Goal: Information Seeking & Learning: Stay updated

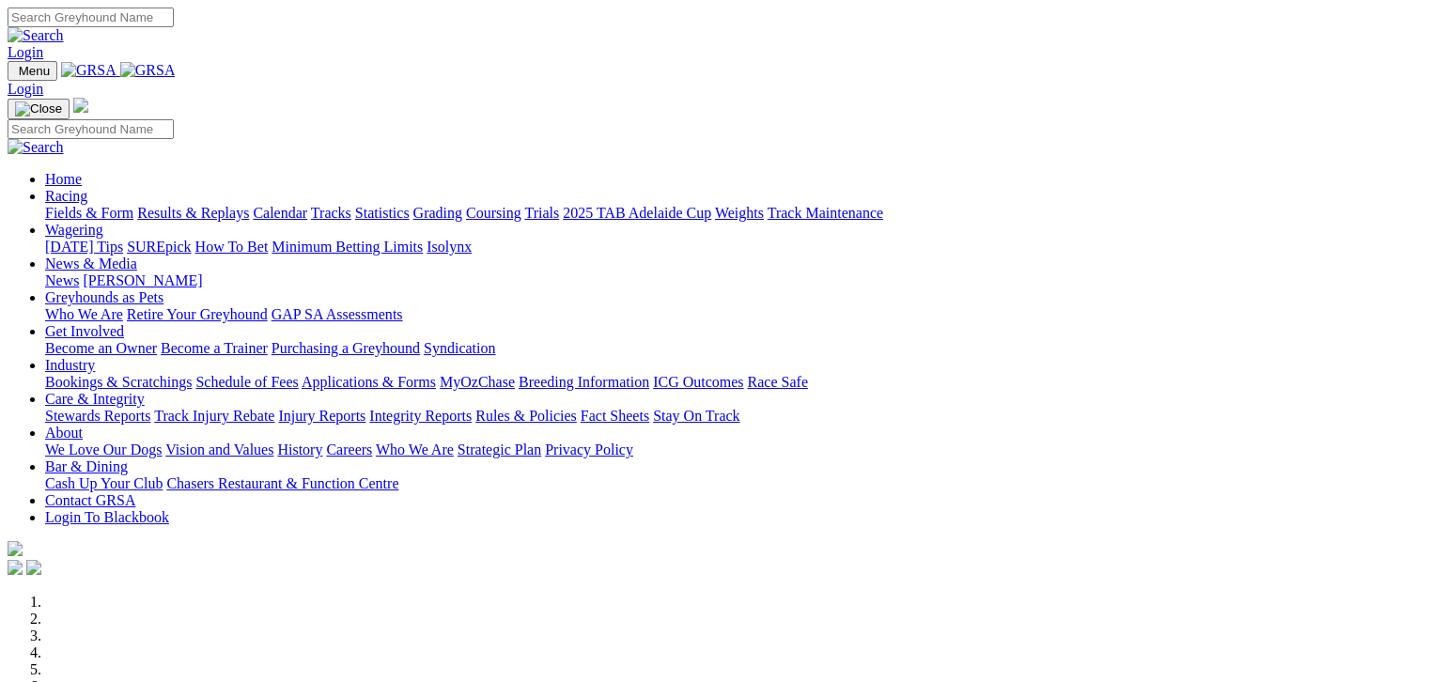
click at [307, 205] on link "Calendar" at bounding box center [280, 213] width 54 height 16
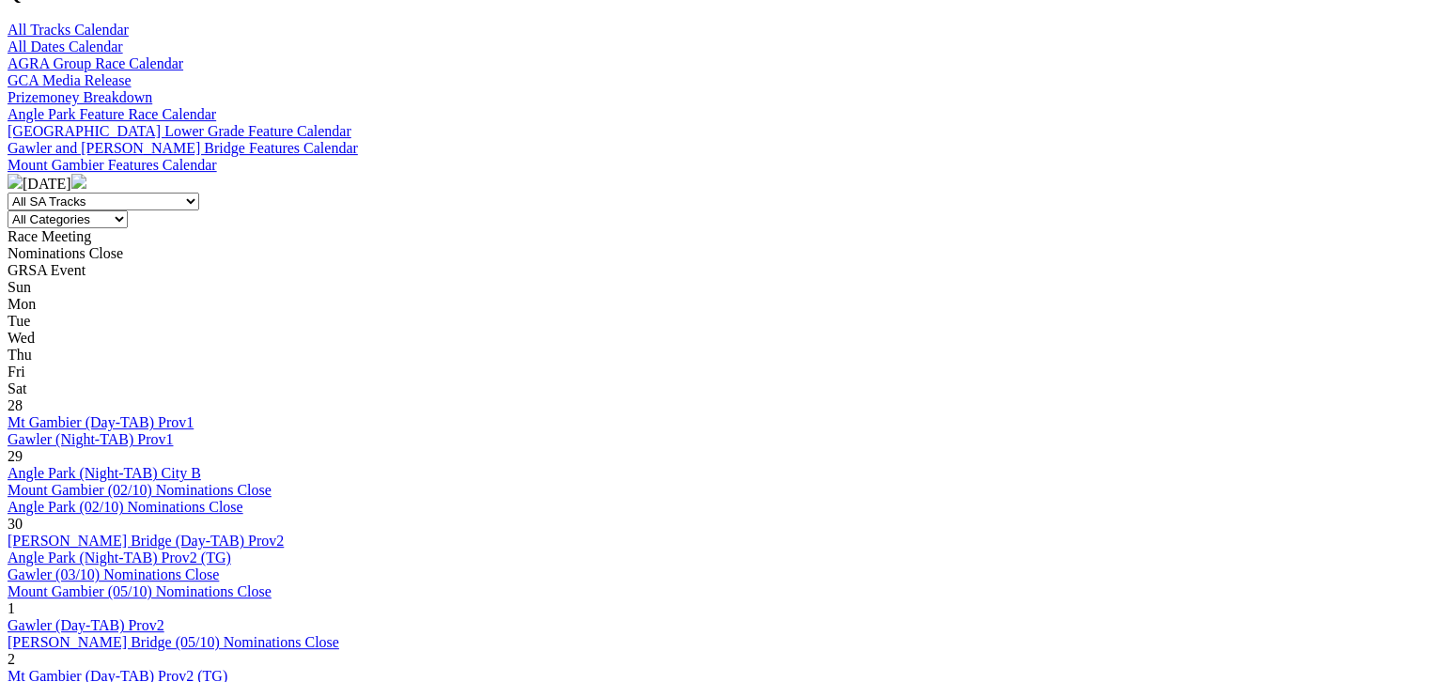
scroll to position [798, 0]
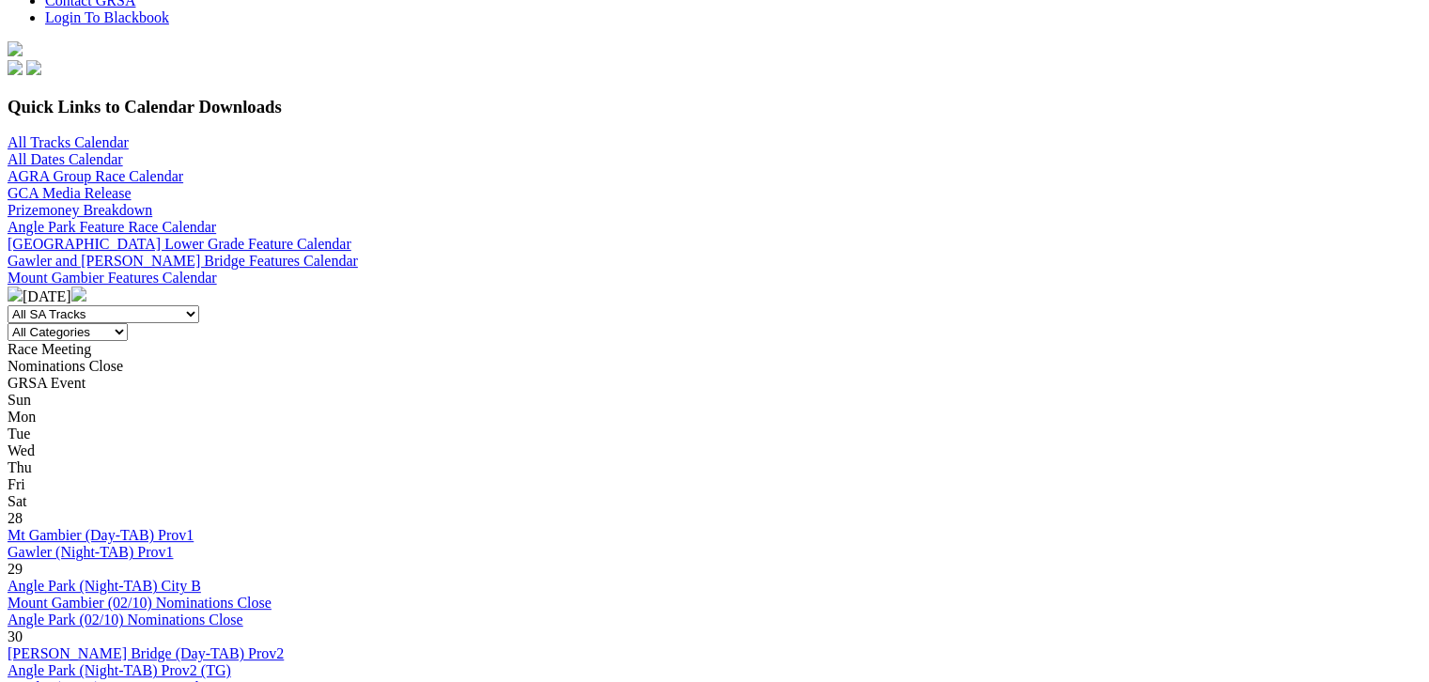
scroll to position [540, 0]
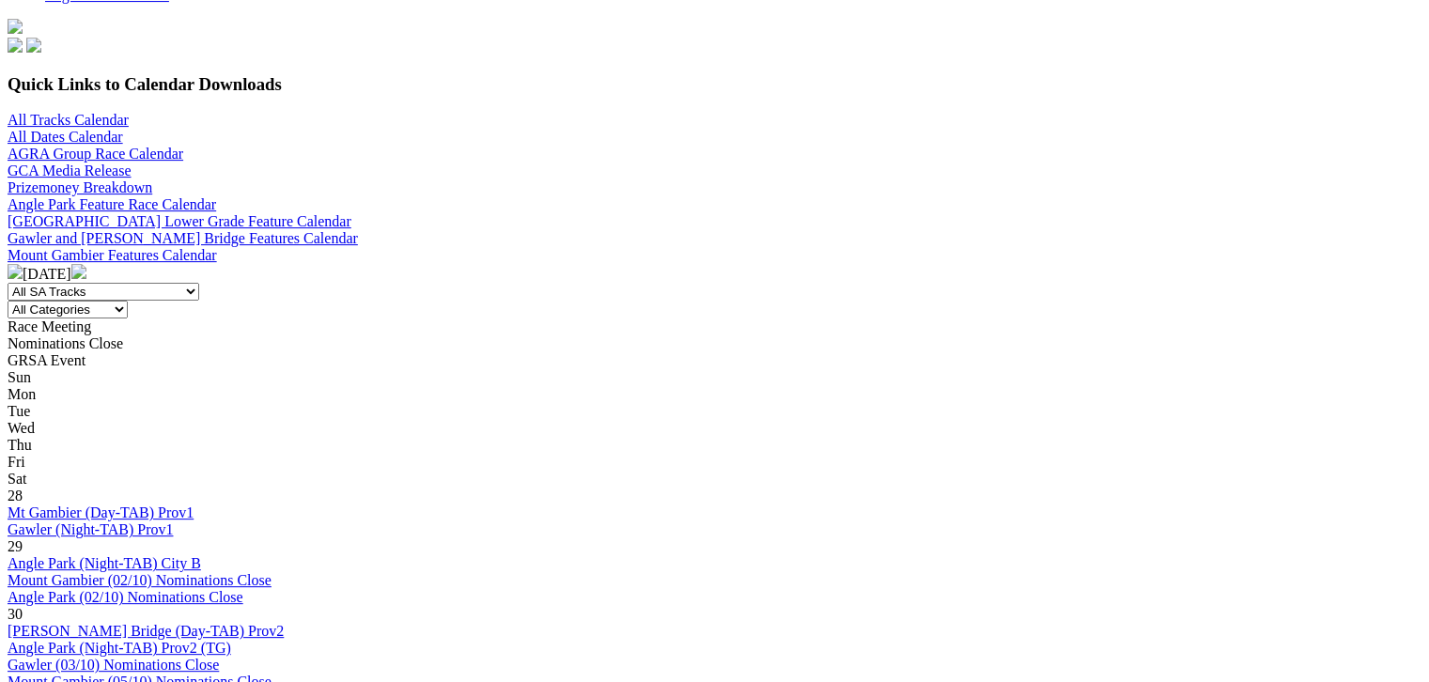
scroll to position [564, 0]
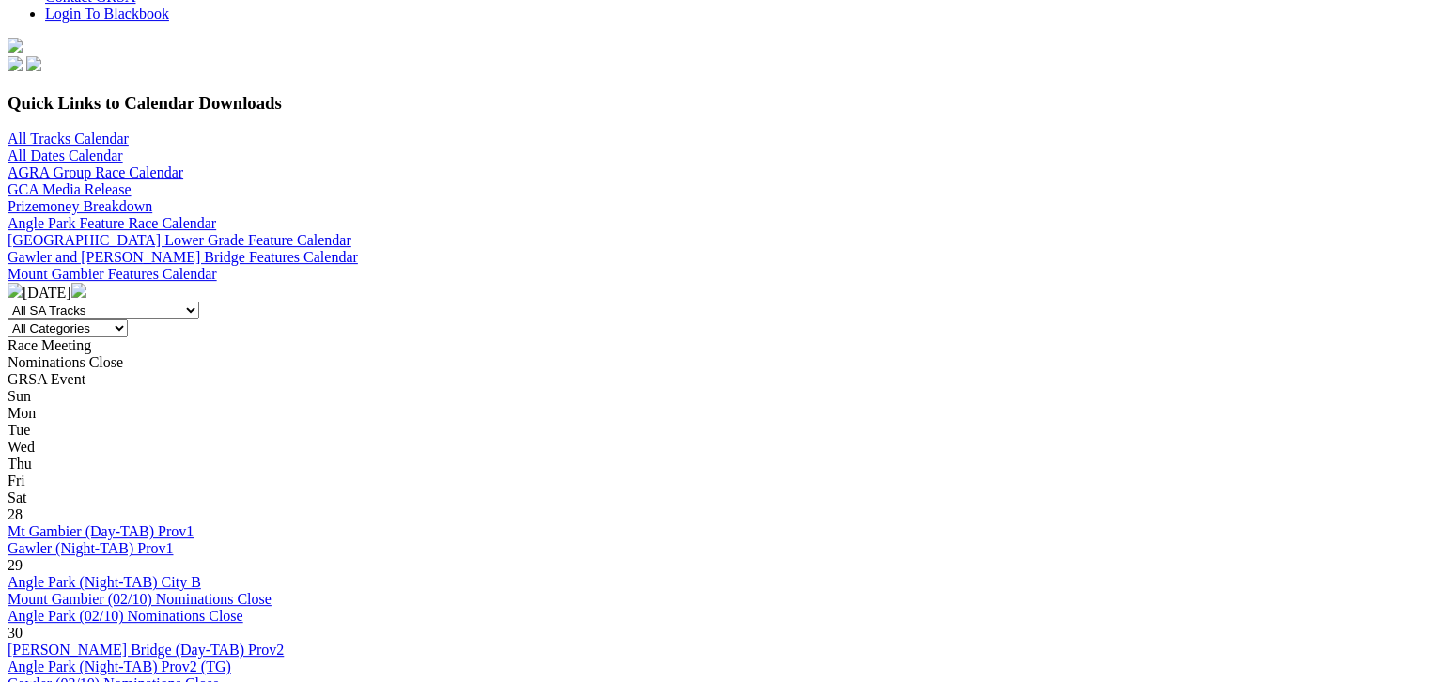
scroll to position [540, 0]
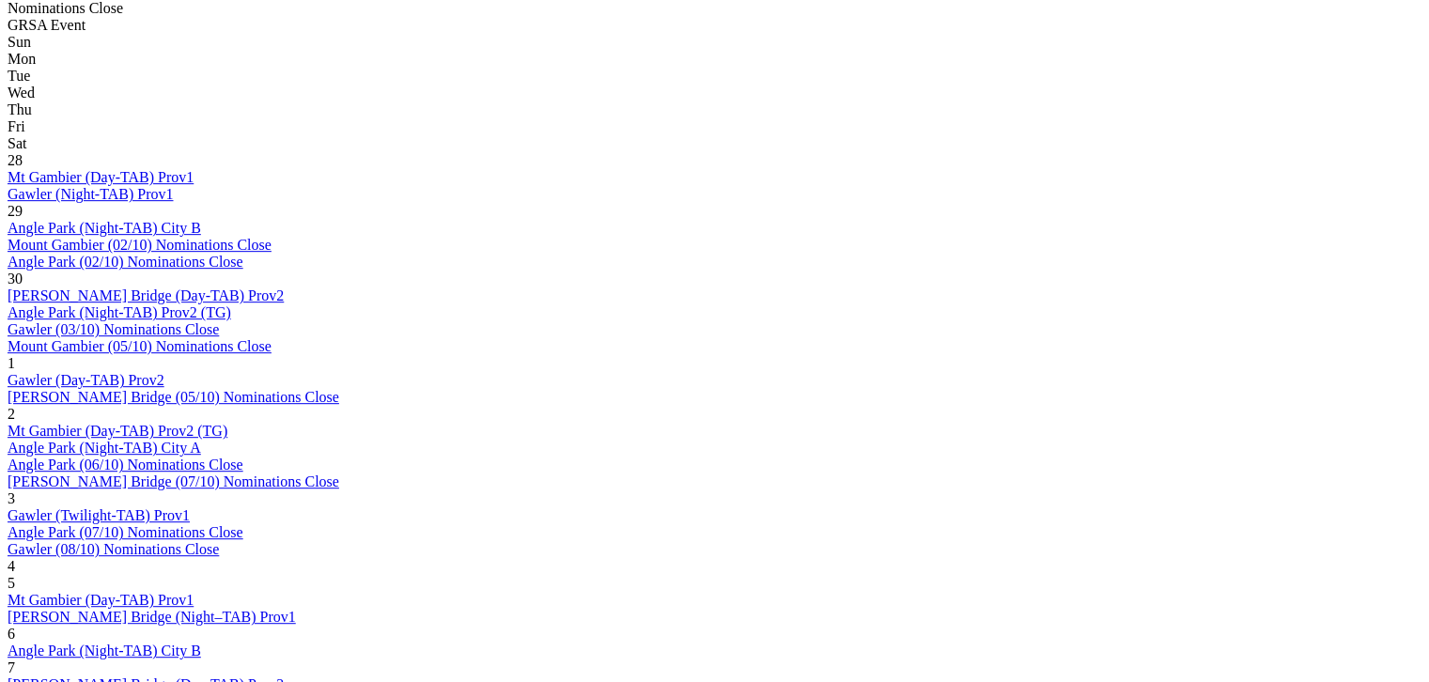
scroll to position [892, 0]
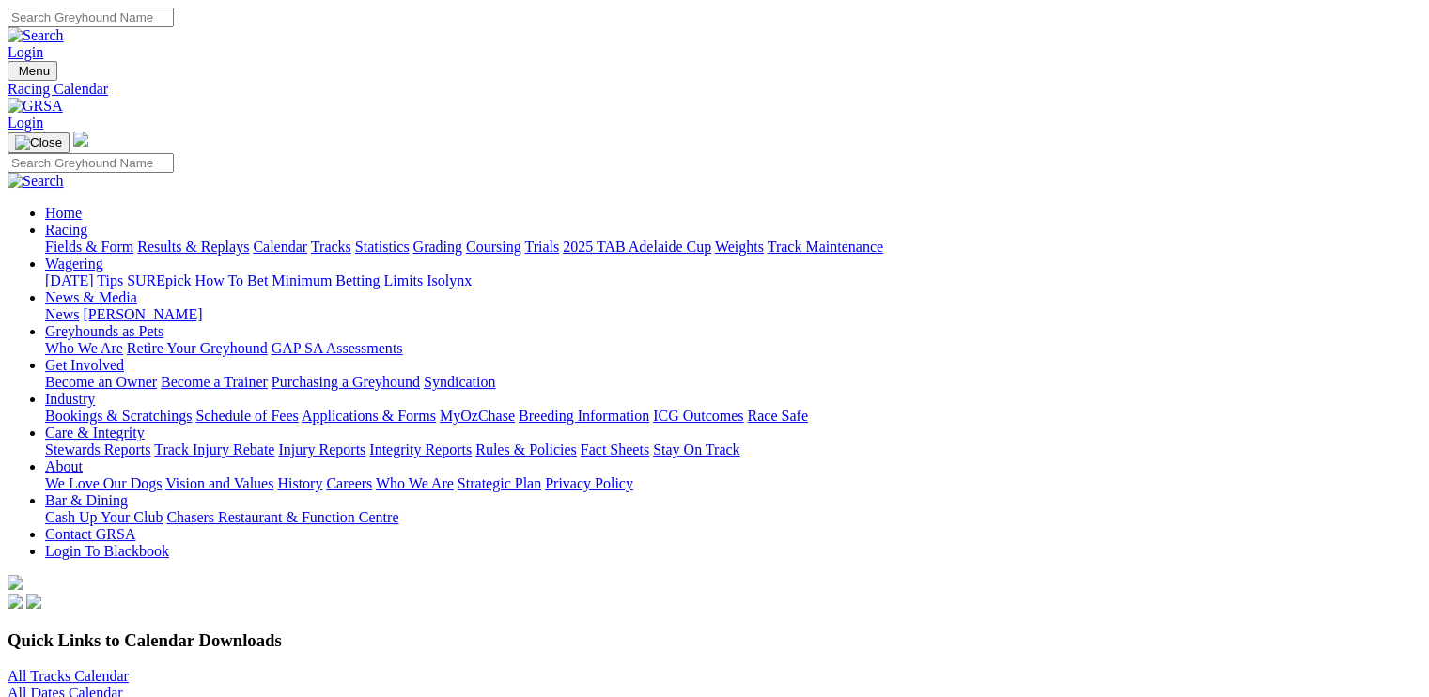
click at [472, 442] on link "Integrity Reports" at bounding box center [420, 450] width 102 height 16
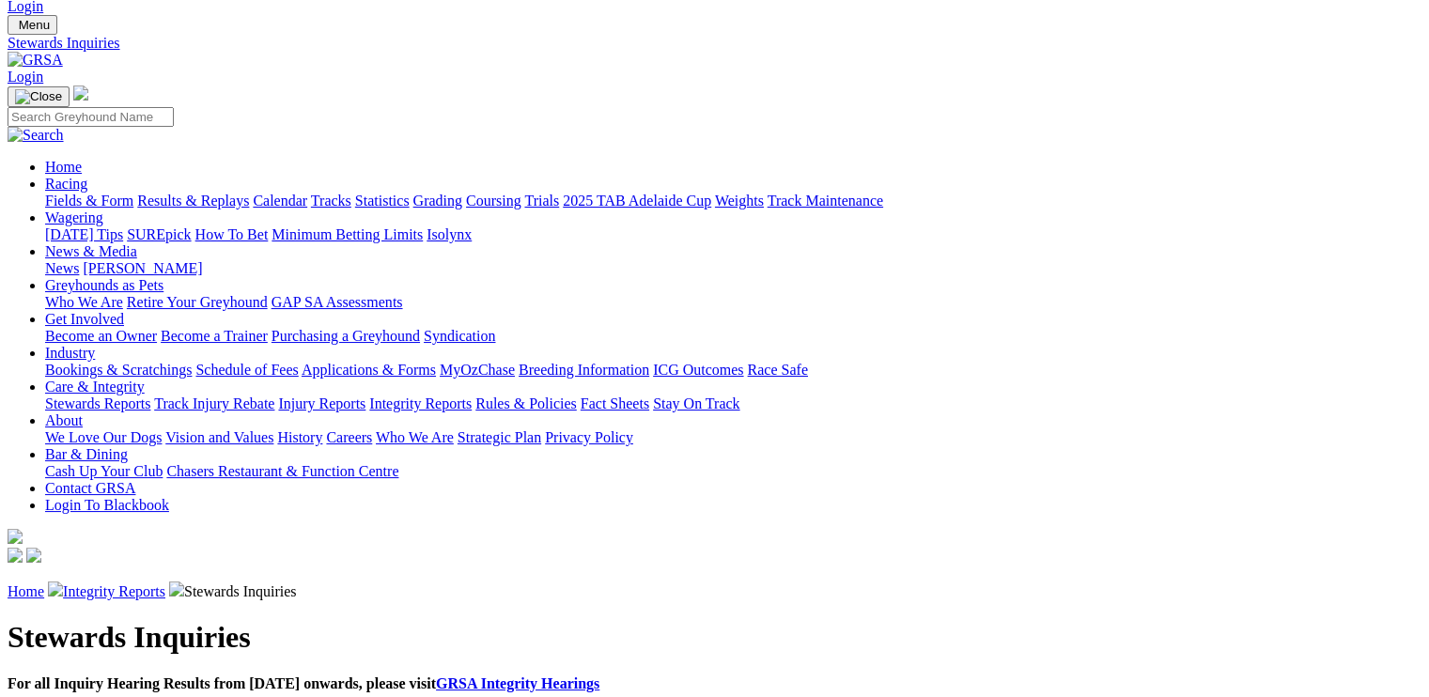
scroll to position [47, 0]
click at [599, 674] on link "GRSA Integrity Hearings" at bounding box center [517, 682] width 163 height 16
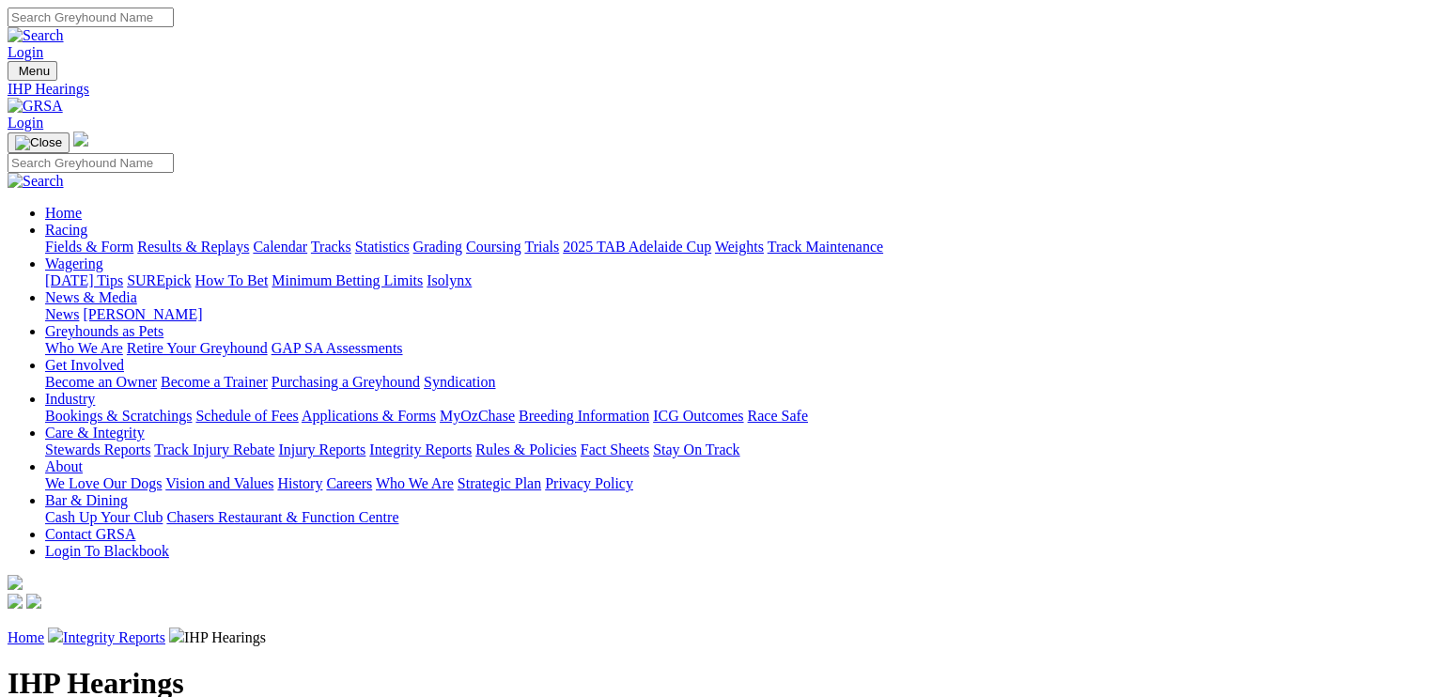
click at [165, 629] on link "Integrity Reports" at bounding box center [114, 637] width 102 height 16
